Goal: Task Accomplishment & Management: Use online tool/utility

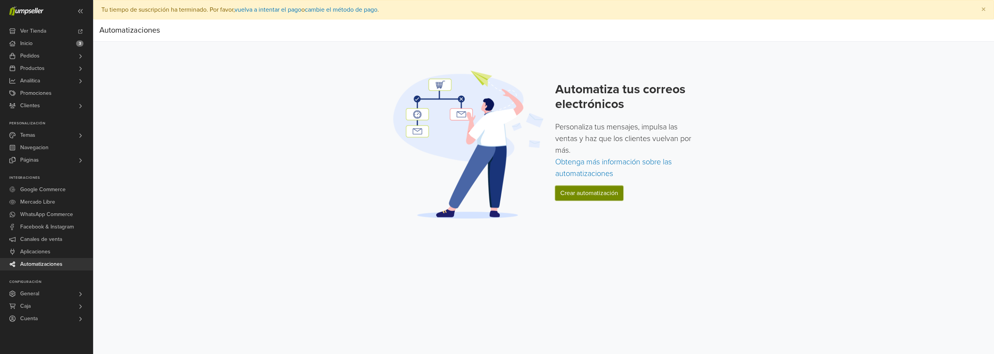
click at [574, 192] on link "Crear automatización" at bounding box center [590, 193] width 68 height 15
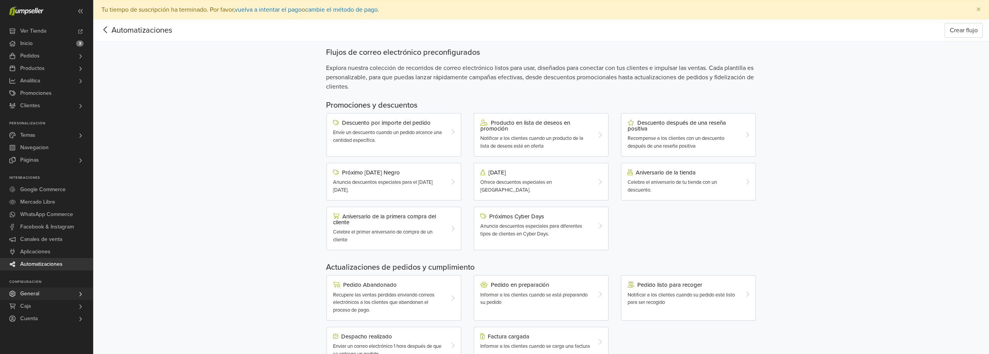
click at [80, 293] on icon at bounding box center [80, 294] width 6 height 6
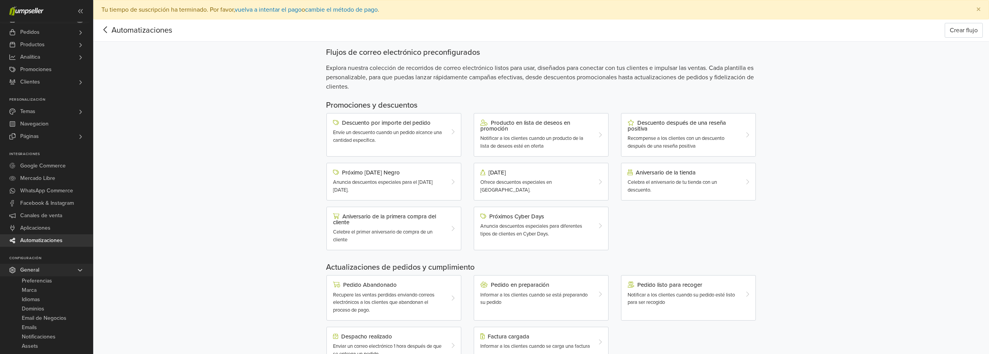
click at [82, 271] on icon at bounding box center [80, 270] width 6 height 6
click at [169, 216] on div "Automatizaciones Crear flujo Automatizaciones Crear flujo Flujos de correo elec…" at bounding box center [540, 267] width 895 height 496
click at [109, 26] on icon at bounding box center [105, 30] width 12 height 10
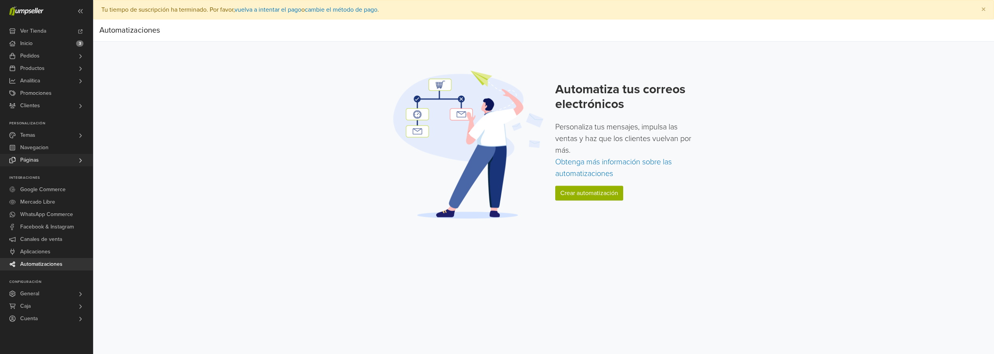
click at [51, 156] on link "Páginas" at bounding box center [46, 160] width 93 height 12
click at [45, 170] on span "Todas las Páginas" at bounding box center [43, 170] width 42 height 9
